Goal: Information Seeking & Learning: Learn about a topic

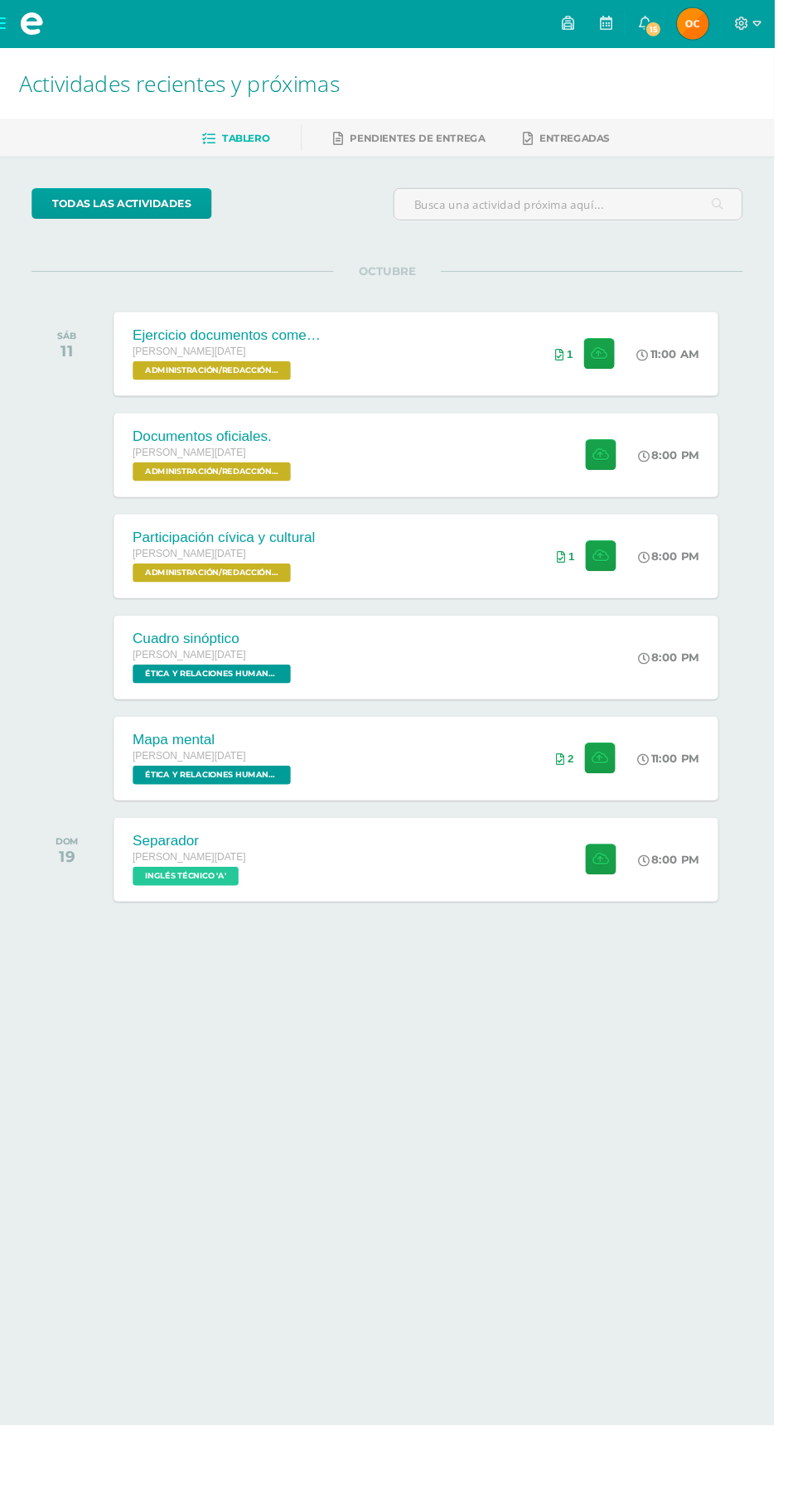
click at [235, 351] on div "Ejercicio documentos comerciales y de crédito." at bounding box center [239, 351] width 199 height 17
click at [261, 689] on div "[PERSON_NAME][DATE]" at bounding box center [224, 688] width 170 height 18
click at [200, 695] on div "[PERSON_NAME][DATE]" at bounding box center [224, 688] width 170 height 18
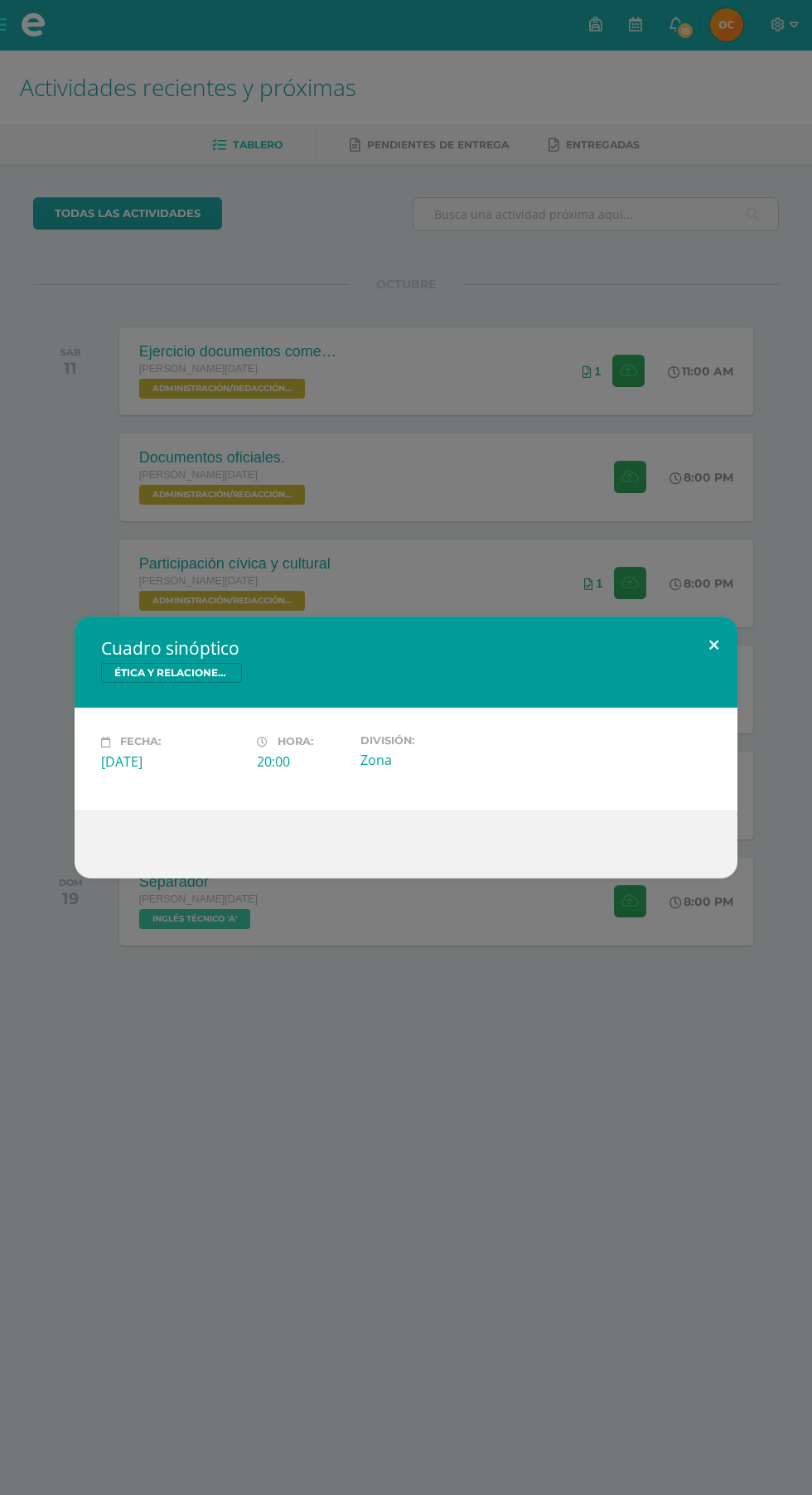
click at [701, 666] on button at bounding box center [713, 645] width 47 height 57
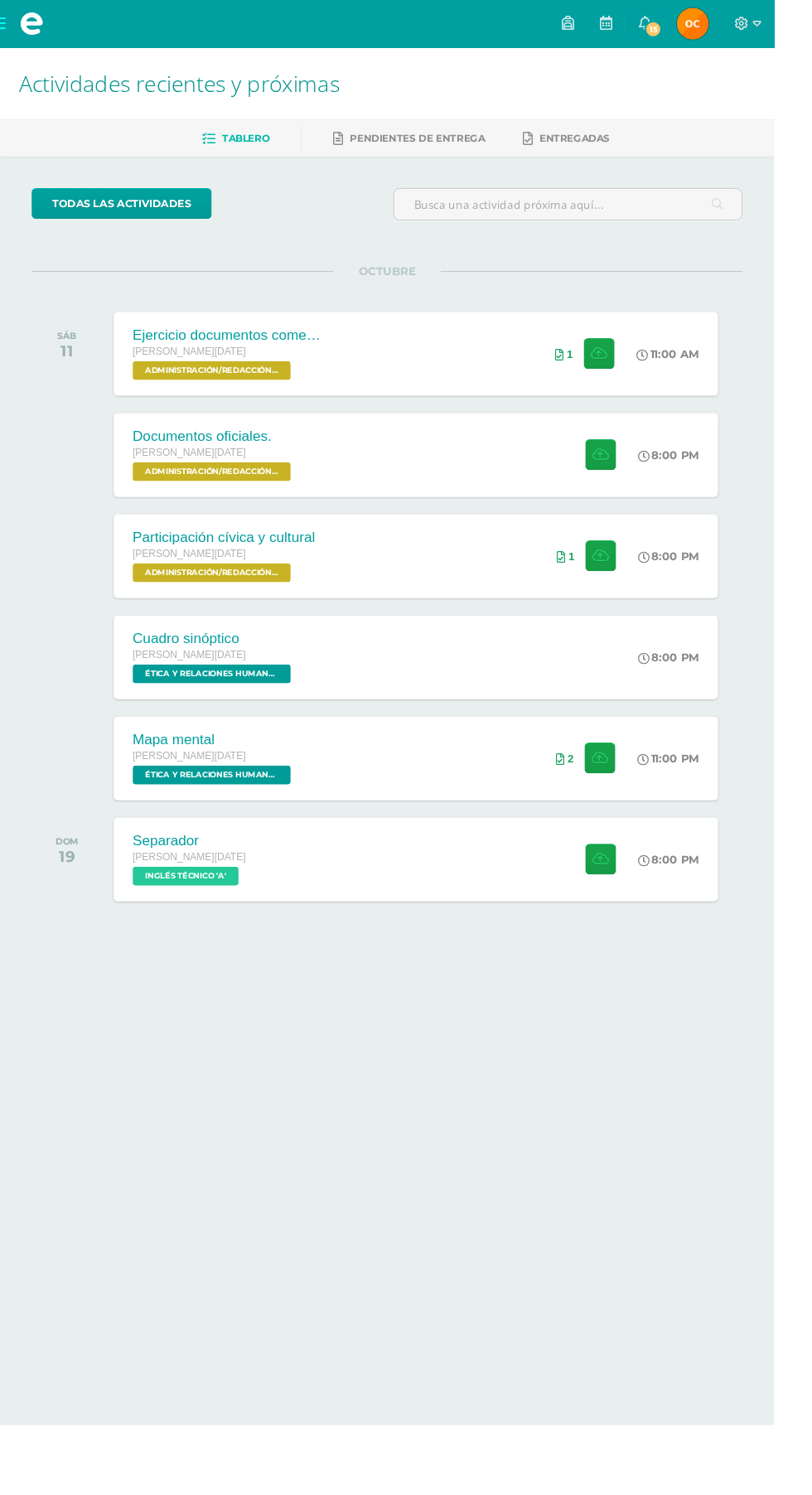
click at [208, 703] on span "ÉTICA Y RELACIONES HUMANAS 'A'" at bounding box center [223, 707] width 166 height 20
